Goal: Transaction & Acquisition: Register for event/course

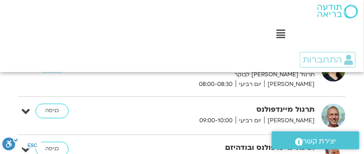
scroll to position [353, 0]
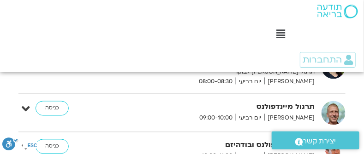
click at [286, 107] on strong "תרגול מיינדפולנס" at bounding box center [229, 107] width 170 height 12
click at [276, 112] on div "תרגול מיינדפולנס ניב אידלמן יום רביעי 09:00-10:00" at bounding box center [231, 112] width 175 height 22
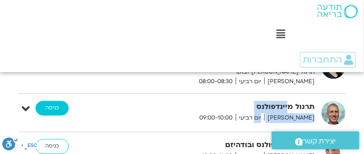
click at [52, 105] on link "כניסה" at bounding box center [51, 108] width 33 height 15
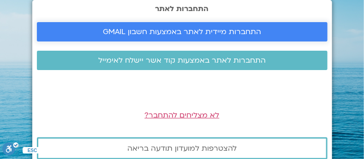
click at [200, 34] on span "התחברות מיידית לאתר באמצעות חשבון GMAIL" at bounding box center [182, 32] width 158 height 8
